Goal: Task Accomplishment & Management: Complete application form

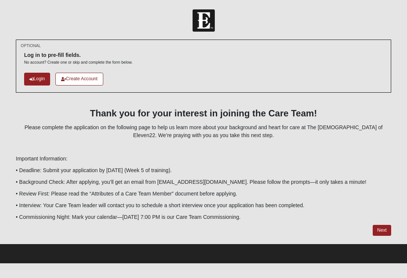
click at [384, 231] on link "Next" at bounding box center [382, 230] width 18 height 11
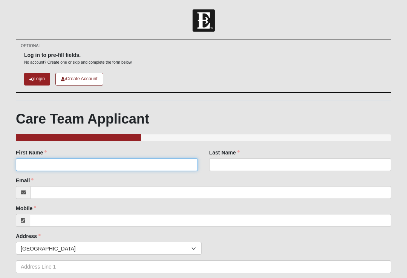
click at [73, 169] on input "First Name" at bounding box center [107, 164] width 182 height 13
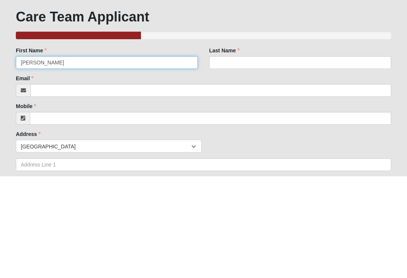
type input "[PERSON_NAME]"
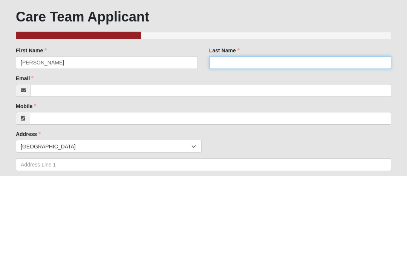
click at [253, 158] on input "Last Name" at bounding box center [300, 164] width 182 height 13
type input "[PERSON_NAME]"
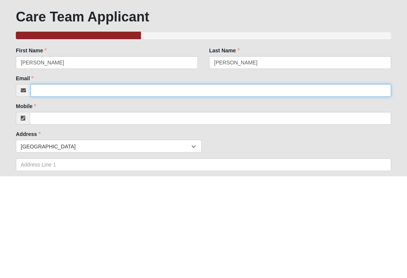
click at [77, 186] on input "Email" at bounding box center [211, 192] width 361 height 13
type input "th"
type input "[EMAIL_ADDRESS][DOMAIN_NAME]"
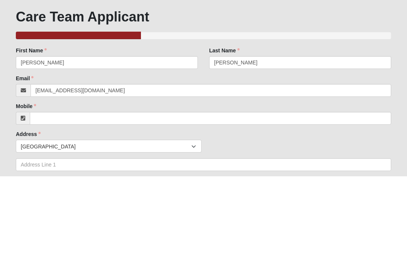
scroll to position [102, 0]
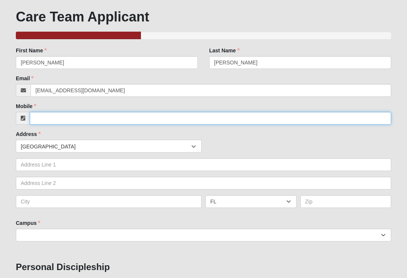
click at [77, 115] on input "Mobile" at bounding box center [211, 118] width 362 height 13
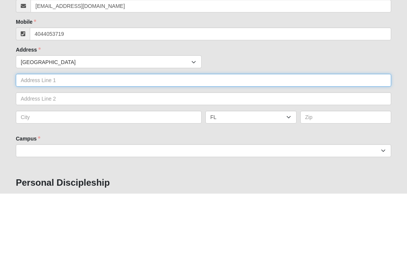
click at [100, 159] on input "text" at bounding box center [204, 165] width 376 height 13
type input "[PHONE_NUMBER]"
type input "[STREET_ADDRESS]"
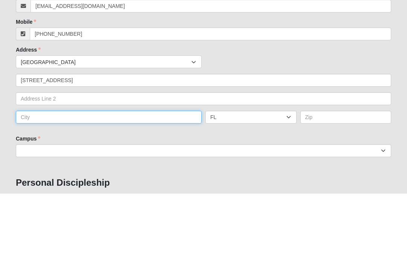
click at [111, 196] on input "text" at bounding box center [109, 202] width 186 height 13
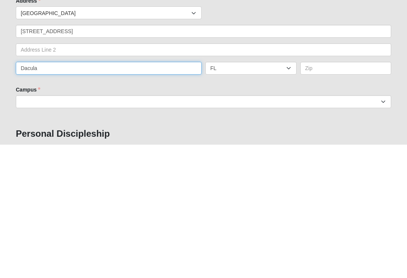
type input "Dacula"
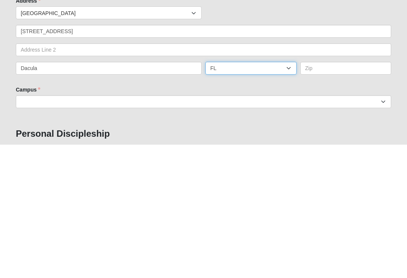
click at [287, 196] on select "AL AK AS AR AZ CA CO CT DE DC FM [GEOGRAPHIC_DATA] [GEOGRAPHIC_DATA] GU HI ID I…" at bounding box center [251, 202] width 91 height 13
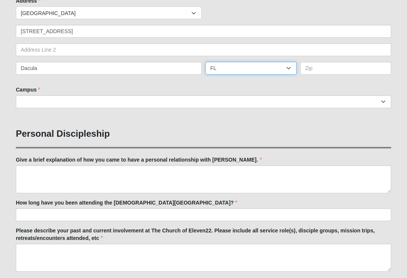
select select "GA"
click at [333, 70] on input "text" at bounding box center [346, 68] width 91 height 13
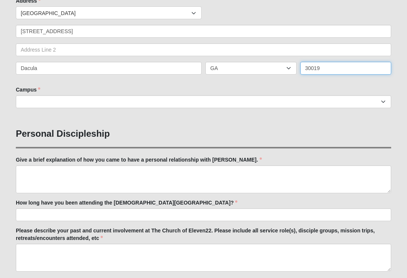
type input "30019"
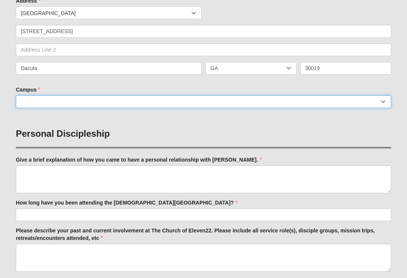
click at [105, 102] on select "[GEOGRAPHIC_DATA] [GEOGRAPHIC_DATA] (Coming Soon) Eleven22 Online [PERSON_NAME]…" at bounding box center [204, 101] width 376 height 13
select select "10"
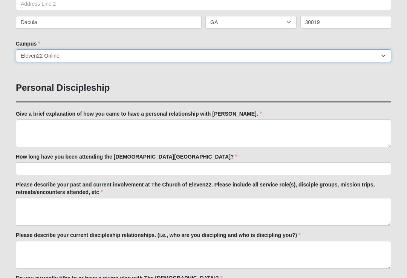
scroll to position [280, 0]
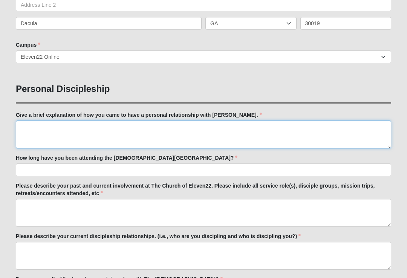
click at [39, 140] on textarea "Give a brief explanation of how you came to have a personal relationship with […" at bounding box center [204, 135] width 376 height 28
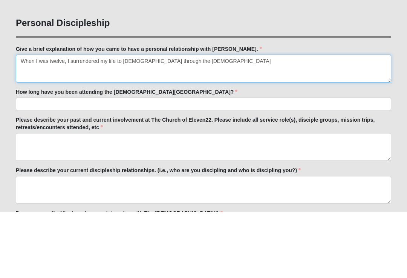
type textarea "When I was twelve, I surrendered my life to [DEMOGRAPHIC_DATA] through the [DEM…"
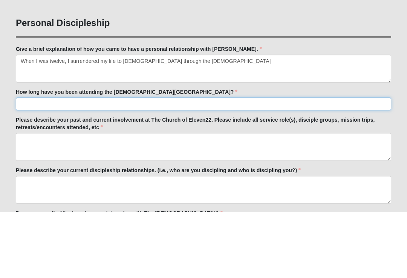
click at [135, 164] on input "How long have you been attending the [DEMOGRAPHIC_DATA][GEOGRAPHIC_DATA]?" at bounding box center [204, 170] width 376 height 13
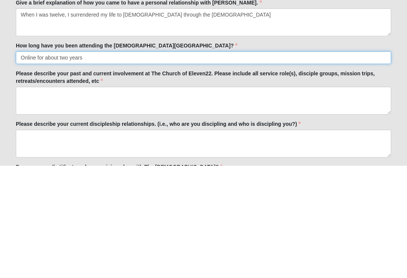
type input "Online for about two years"
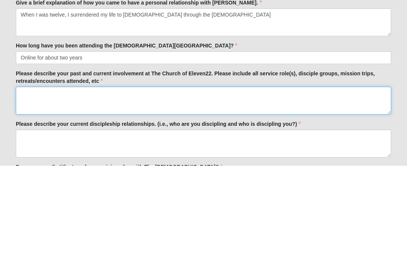
click at [101, 199] on textarea "Please describe your past and current involvement at The Church of Eleven22. Pl…" at bounding box center [204, 213] width 376 height 28
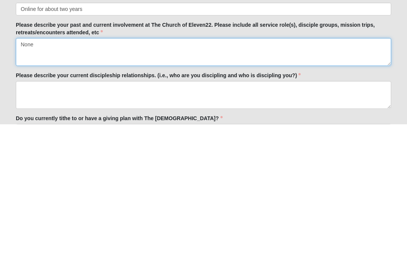
scroll to position [291, 0]
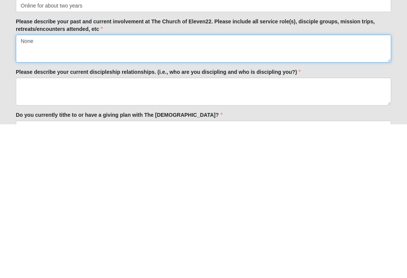
type textarea "None"
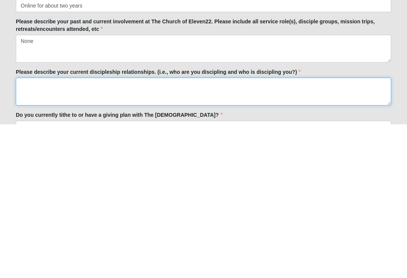
click at [93, 232] on textarea "Please describe your current discipleship relationships. (i.e., who are you dis…" at bounding box center [204, 246] width 376 height 28
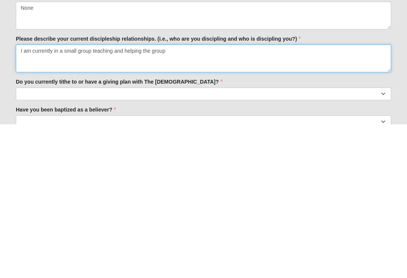
type textarea "I am currently in a small group teaching and helping the group"
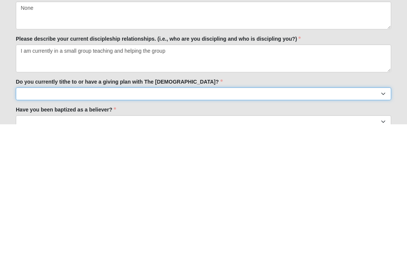
click at [170, 241] on select "No Yes" at bounding box center [204, 247] width 376 height 13
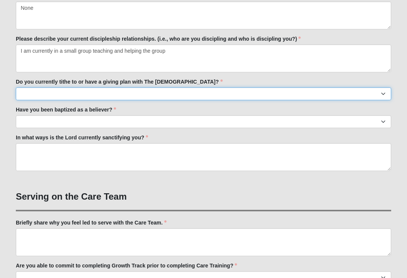
select select "True"
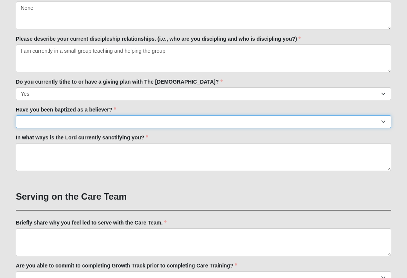
click at [141, 124] on select "No Yes" at bounding box center [204, 121] width 376 height 13
select select "True"
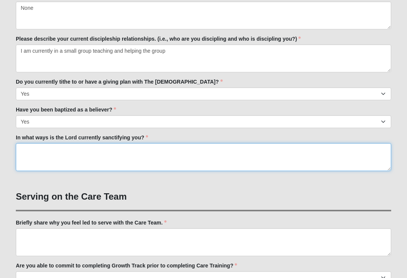
click at [32, 156] on textarea "In what ways is the Lord currently sanctifying you?" at bounding box center [204, 157] width 376 height 28
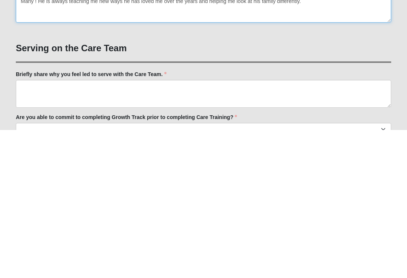
type textarea "Many ! He is always teaching me new ways he has loved me over the years and hel…"
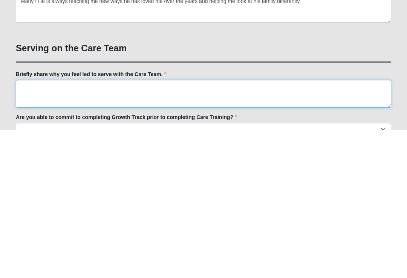
click at [123, 229] on textarea "Briefly share why you feel led to serve with the Care Team." at bounding box center [204, 243] width 376 height 28
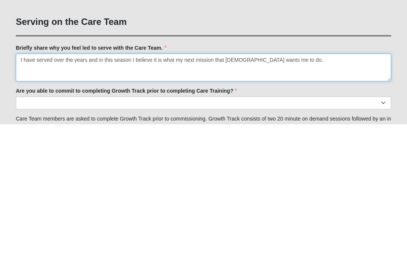
scroll to position [499, 0]
type textarea "I have served over the years and in this season I believe it is what my next mi…"
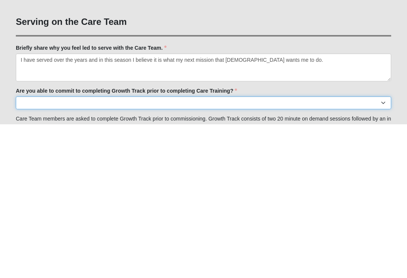
click at [123, 250] on select "Yes No Already Completed" at bounding box center [204, 256] width 376 height 13
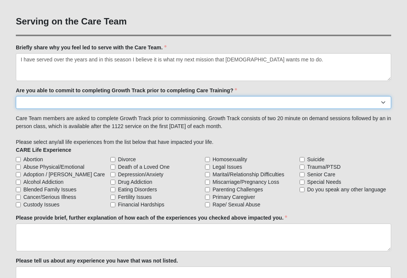
select select "Yes"
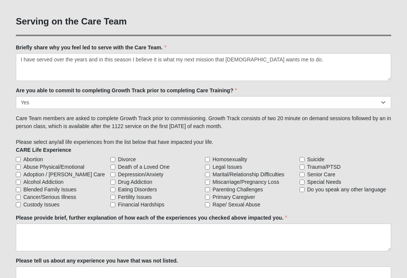
click at [16, 195] on input "Cancer/Serious Illness" at bounding box center [18, 197] width 5 height 5
checkbox input "true"
click at [114, 169] on input "Death of a Loved One" at bounding box center [112, 167] width 5 height 5
checkbox input "true"
click at [115, 206] on input "Financial Hardships" at bounding box center [112, 204] width 5 height 5
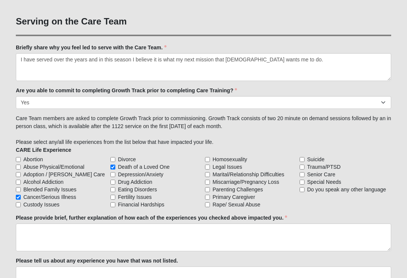
checkbox input "true"
click at [308, 171] on span "Senior Care" at bounding box center [321, 175] width 28 height 8
click at [305, 172] on input "Senior Care" at bounding box center [302, 174] width 5 height 5
checkbox input "true"
click at [305, 180] on input "Special Needs" at bounding box center [302, 182] width 5 height 5
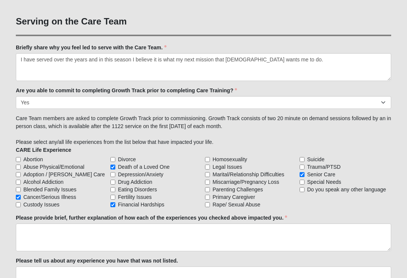
checkbox input "true"
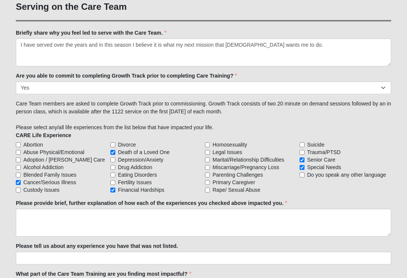
scroll to position [672, 0]
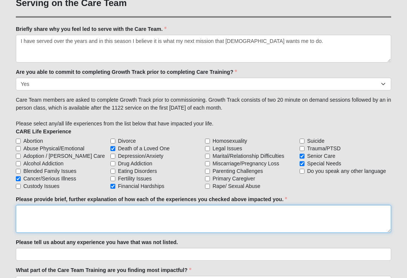
click at [49, 216] on textarea "Please provide brief, further explanation of how each of the experiences you ch…" at bounding box center [204, 220] width 376 height 28
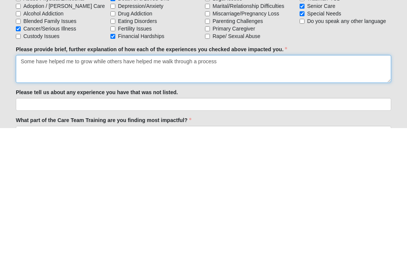
type textarea "Some have helped me to grow while others have helped me walk through a process"
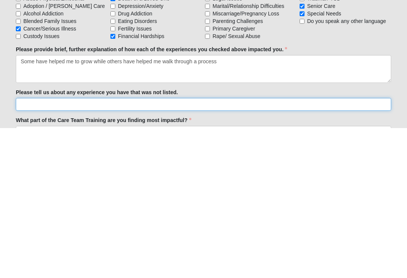
click at [144, 249] on input "Please tell us about any experience you have that was not listed." at bounding box center [204, 255] width 376 height 13
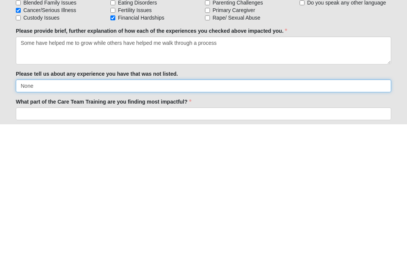
scroll to position [690, 0]
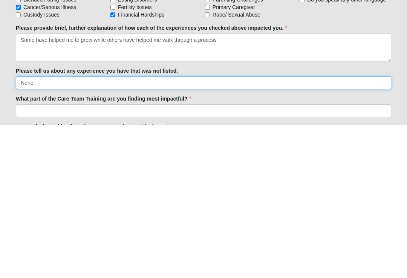
type input "None"
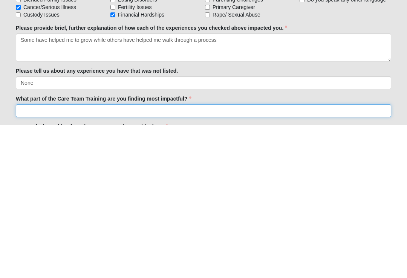
click at [178, 258] on input "What part of the Care Team Training are you finding most impactful?" at bounding box center [204, 264] width 376 height 13
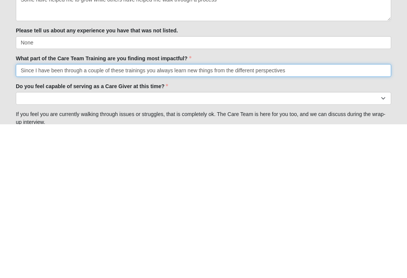
scroll to position [733, 0]
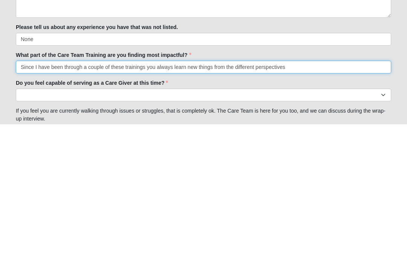
type input "Since I have been through a couple of these trainings you always learn new thin…"
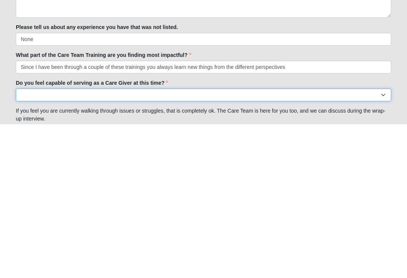
click at [134, 242] on select "No Yes" at bounding box center [204, 248] width 376 height 13
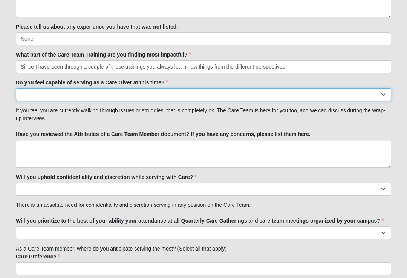
select select "True"
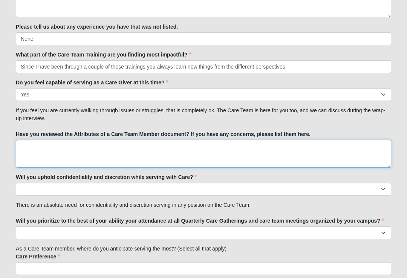
click at [31, 155] on textarea "Have you reviewed the Attributes of a Care Team Member document? If you have an…" at bounding box center [204, 154] width 376 height 28
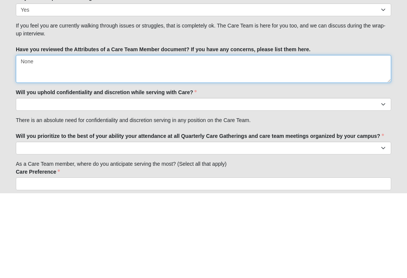
type textarea "None"
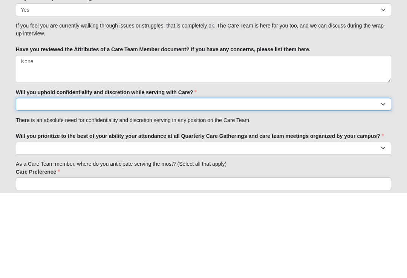
click at [31, 183] on select "No Yes" at bounding box center [204, 189] width 376 height 13
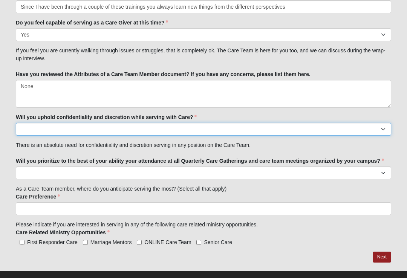
select select "True"
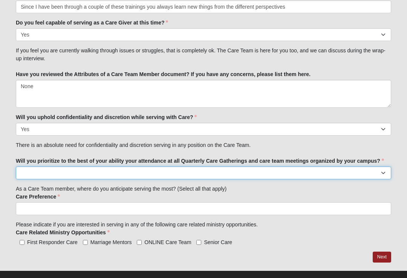
click at [384, 176] on select "No Yes" at bounding box center [204, 173] width 376 height 13
select select "True"
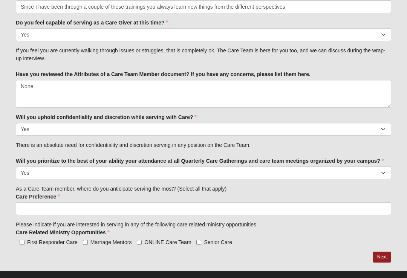
click at [259, 213] on ul at bounding box center [204, 208] width 376 height 13
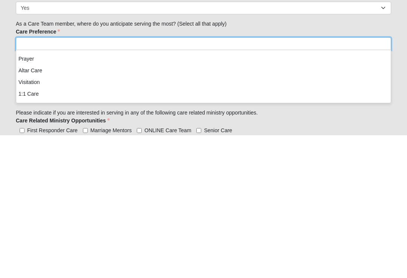
scroll to position [973, 0]
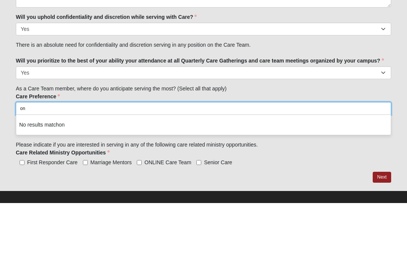
type input "o"
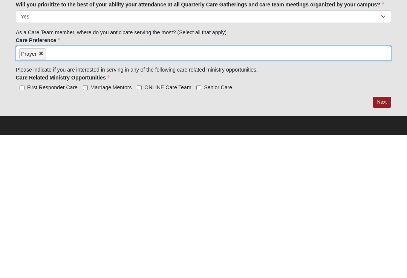
scroll to position [960, 0]
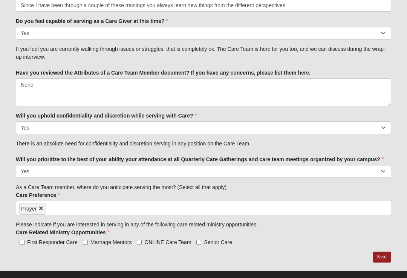
click at [142, 244] on input "ONLINE Care Team" at bounding box center [139, 242] width 5 height 5
checkbox input "true"
click at [85, 244] on input "Marriage Mentors" at bounding box center [85, 242] width 5 height 5
checkbox input "true"
click at [199, 244] on input "Senior Care" at bounding box center [198, 242] width 5 height 5
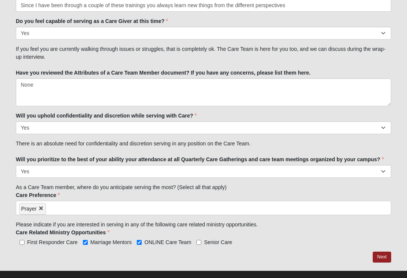
checkbox input "true"
click at [381, 258] on link "Next" at bounding box center [382, 257] width 18 height 11
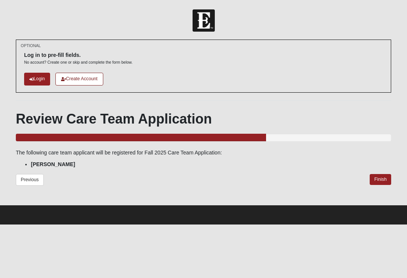
click at [382, 184] on link "Finish" at bounding box center [380, 179] width 21 height 11
